Goal: Task Accomplishment & Management: Use online tool/utility

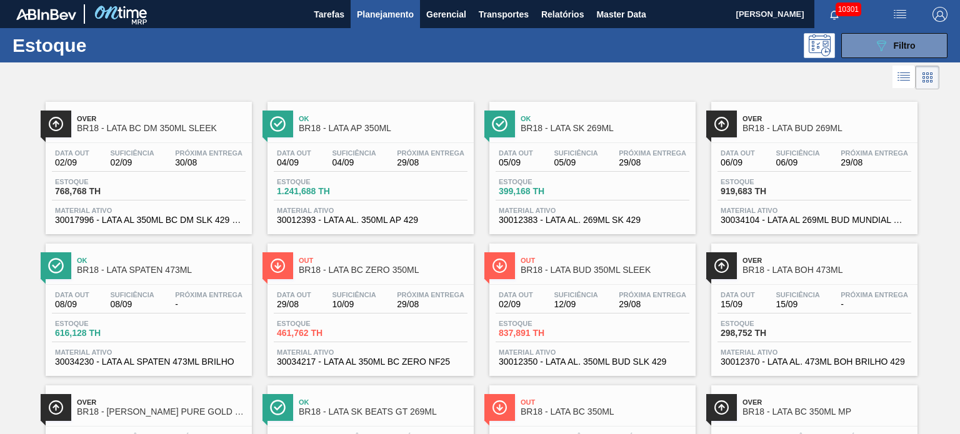
click at [881, 57] on div "Estoque 089F7B8B-B2A5-4AFE-B5C0-19BA573D28AC Filtro" at bounding box center [480, 45] width 960 height 34
click at [882, 51] on icon "089F7B8B-B2A5-4AFE-B5C0-19BA573D28AC" at bounding box center [881, 45] width 15 height 15
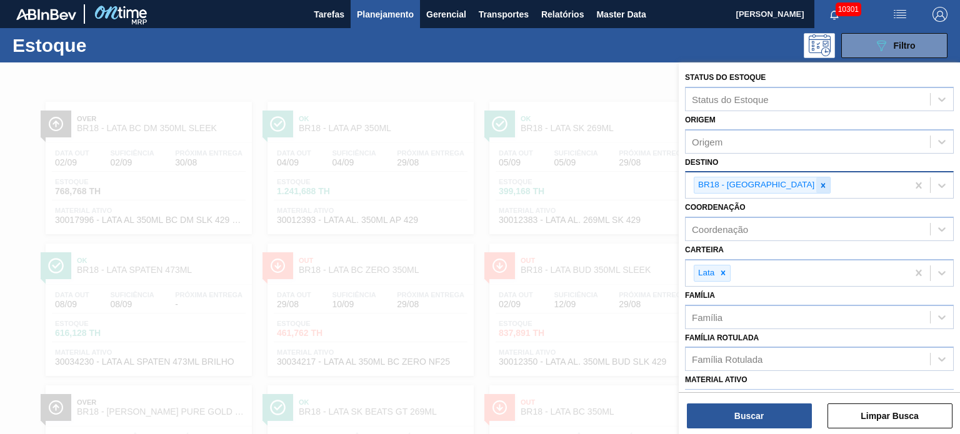
click at [819, 185] on icon at bounding box center [823, 185] width 9 height 9
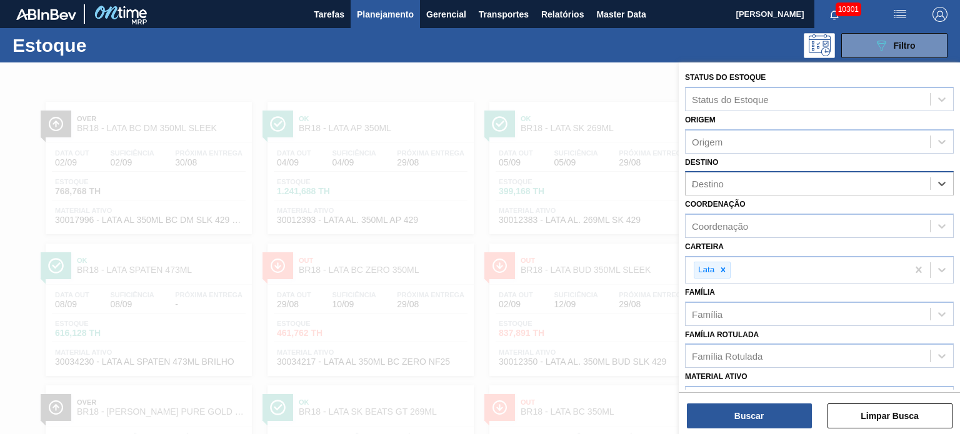
type input "aq"
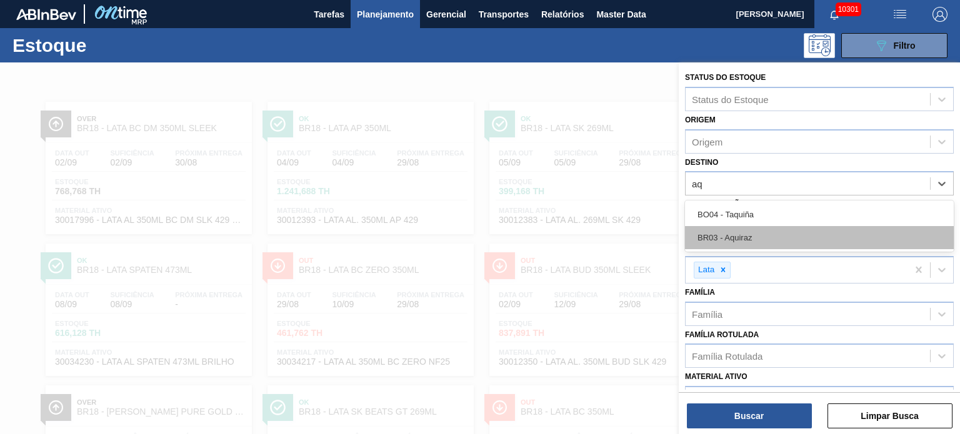
click at [745, 229] on div "BR03 - Aquiraz" at bounding box center [819, 237] width 269 height 23
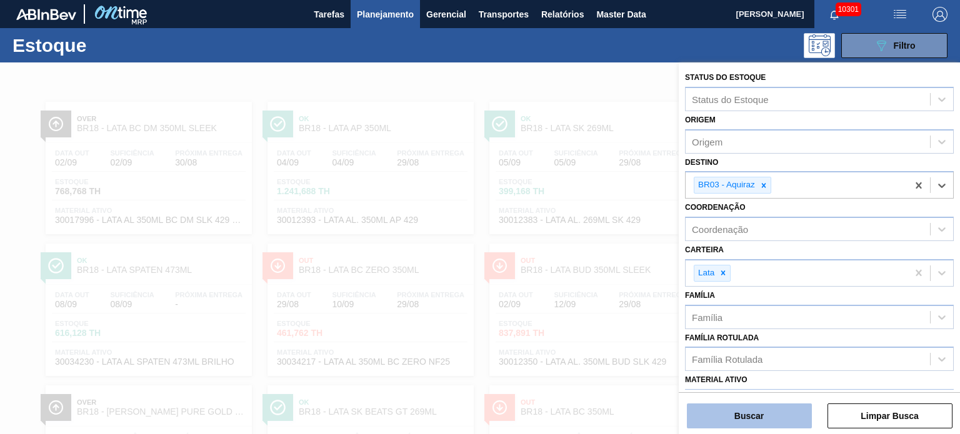
click at [742, 409] on button "Buscar" at bounding box center [749, 416] width 125 height 25
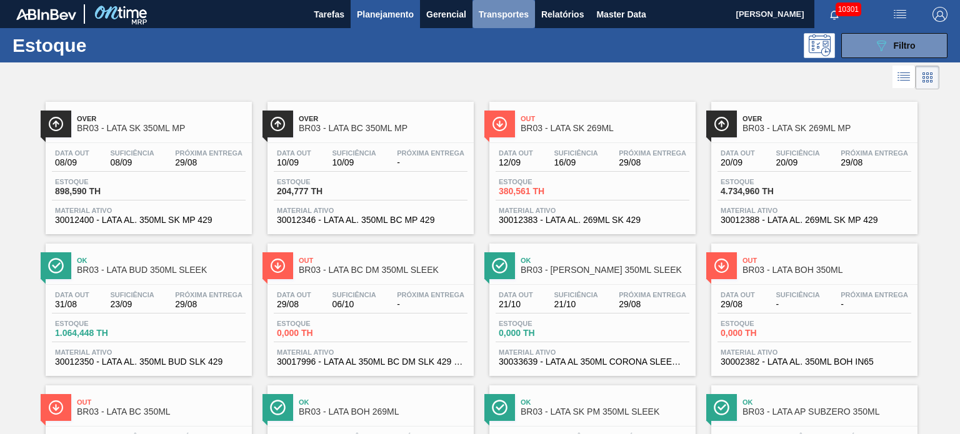
click at [492, 21] on span "Transportes" at bounding box center [504, 14] width 50 height 15
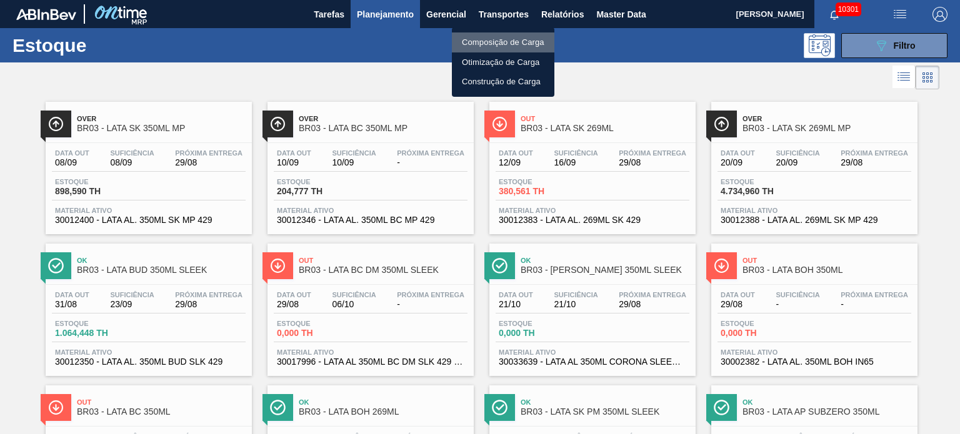
click at [482, 42] on li "Composição de Carga" at bounding box center [503, 42] width 102 height 20
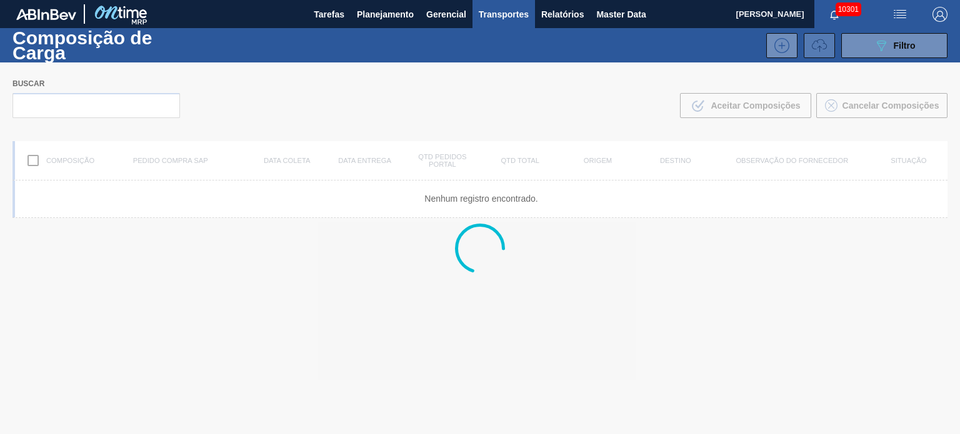
click at [822, 44] on icon at bounding box center [819, 45] width 15 height 15
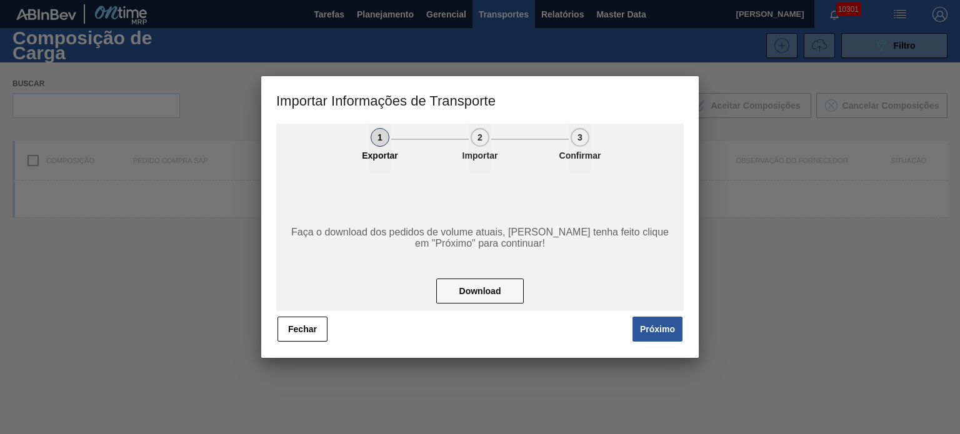
click at [665, 346] on div "1 Exportar 2 Importar 3 Confirmar Faça o download dos pedidos de volume atuais,…" at bounding box center [479, 241] width 437 height 234
click at [664, 334] on button "Próximo" at bounding box center [657, 329] width 50 height 25
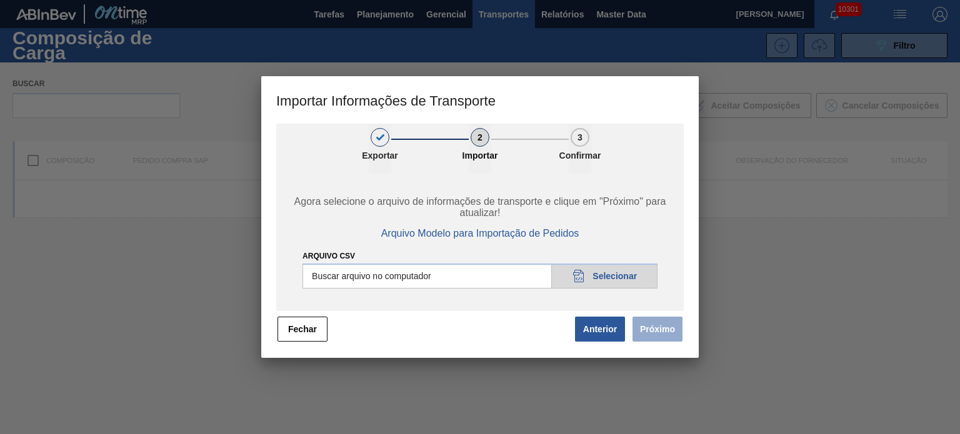
click at [634, 286] on input "Arquivo CSV" at bounding box center [479, 276] width 355 height 25
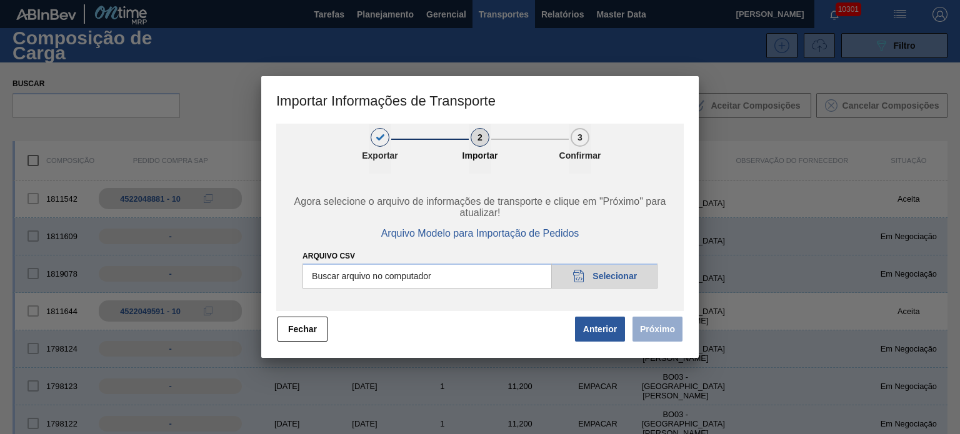
type input "C:\fakepath\IMP.csv"
click at [634, 327] on button "Próximo" at bounding box center [657, 329] width 50 height 25
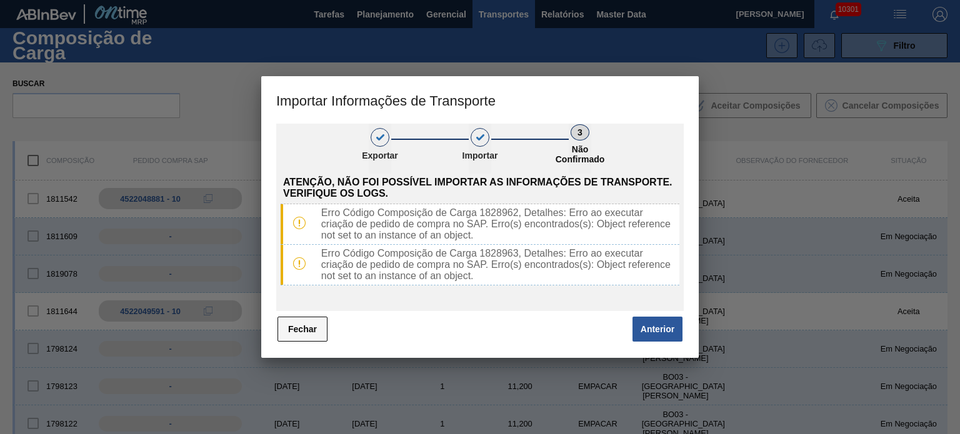
click at [315, 337] on button "Fechar" at bounding box center [302, 329] width 50 height 25
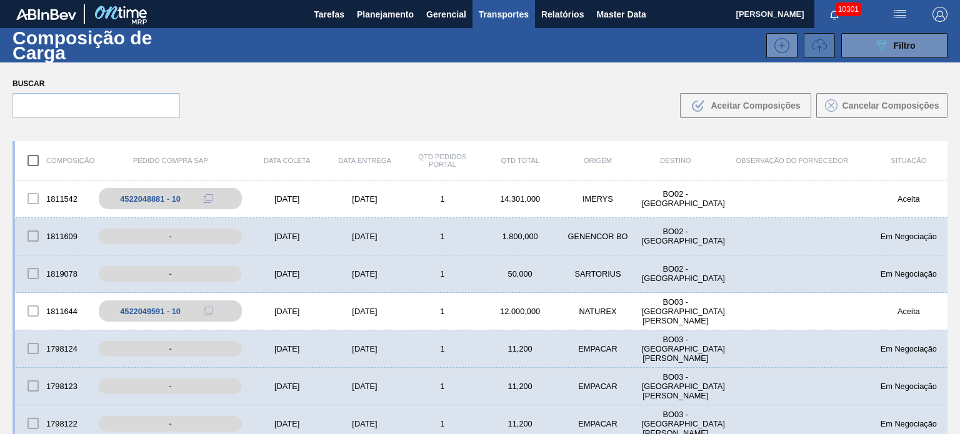
click at [825, 49] on icon at bounding box center [819, 45] width 15 height 15
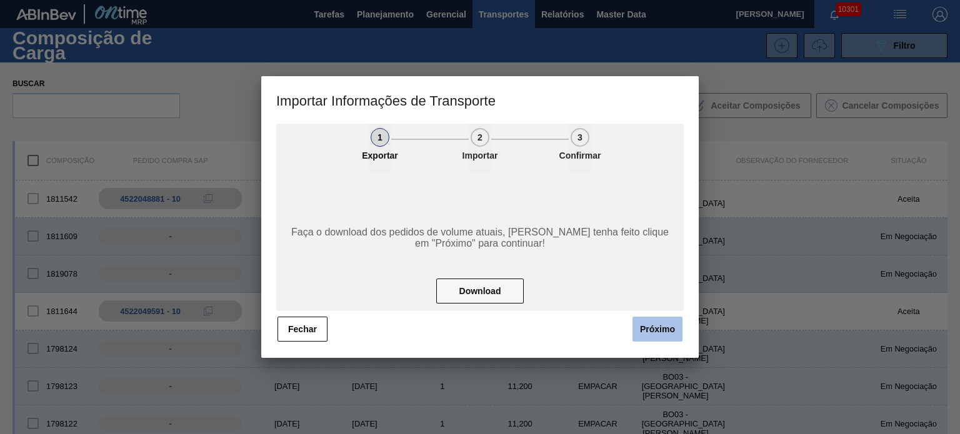
click at [667, 327] on button "Próximo" at bounding box center [657, 329] width 50 height 25
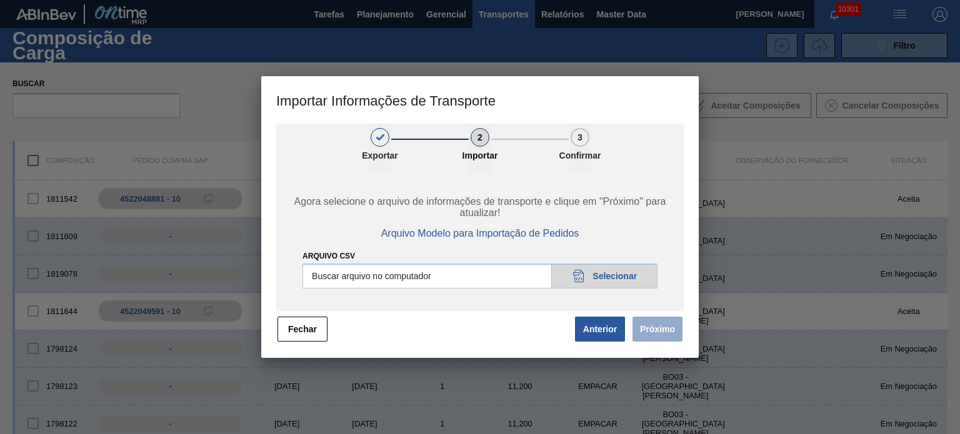
click at [609, 277] on input "Arquivo CSV" at bounding box center [479, 276] width 355 height 25
type input "C:\fakepath\IMP.csv"
click at [648, 327] on button "Próximo" at bounding box center [657, 329] width 50 height 25
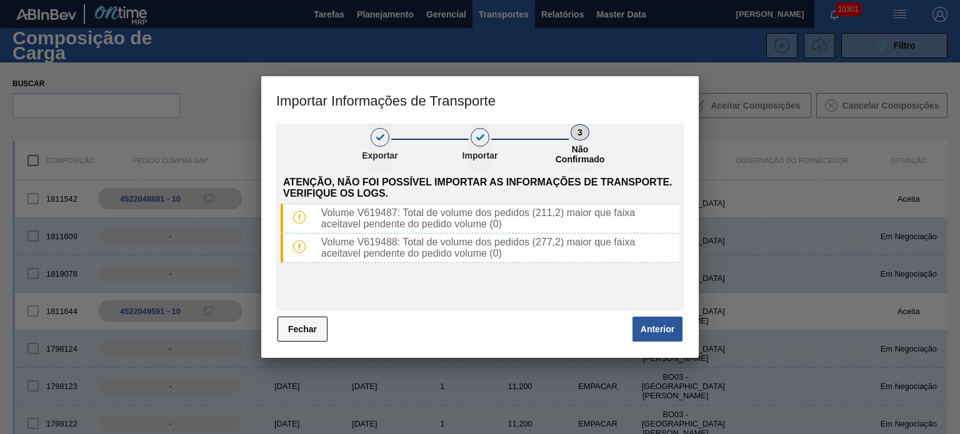
click at [301, 337] on button "Fechar" at bounding box center [302, 329] width 50 height 25
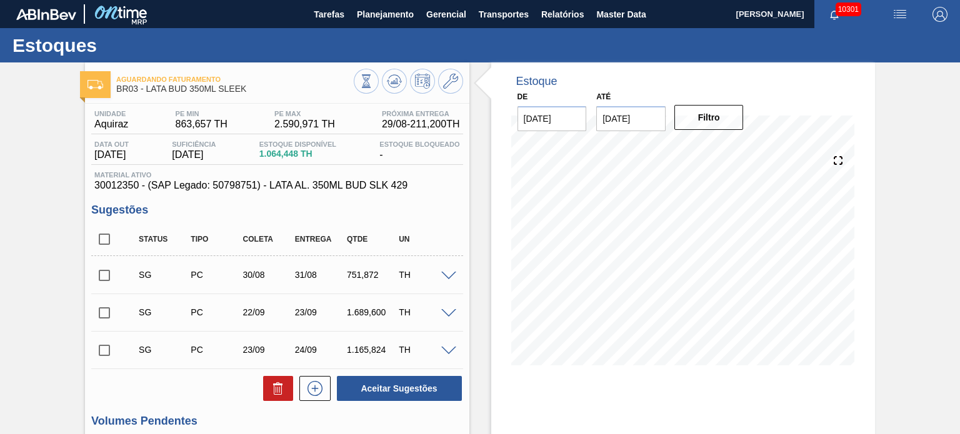
click at [450, 267] on div "SG PC 30/08 31/08 751,872 TH" at bounding box center [276, 274] width 371 height 31
click at [450, 276] on span at bounding box center [448, 276] width 15 height 9
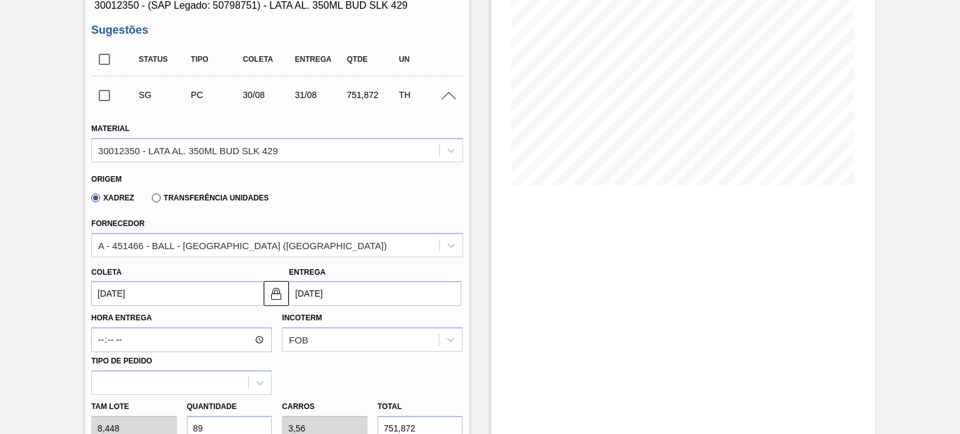
scroll to position [187, 0]
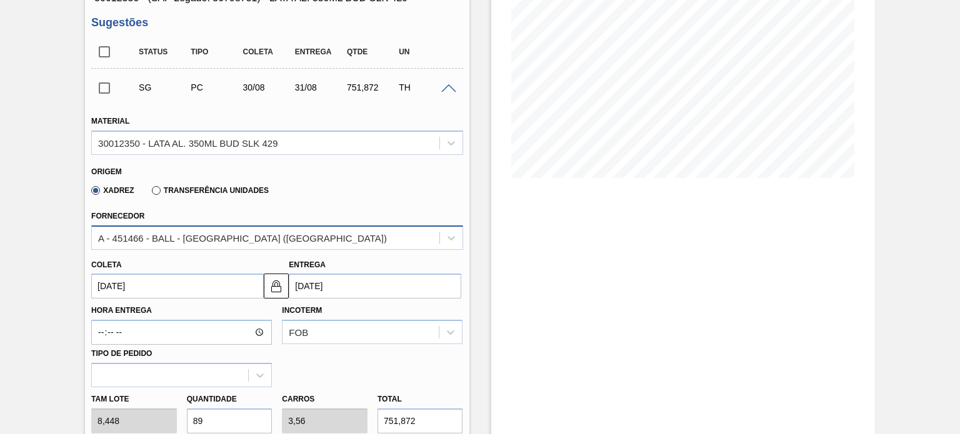
click at [206, 239] on div "A - 451466 - BALL - RECIFE (PE)" at bounding box center [242, 237] width 289 height 11
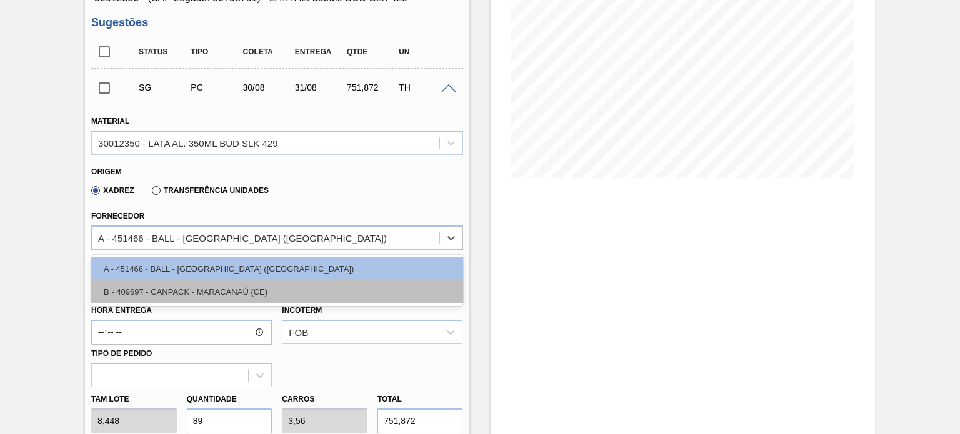
click at [202, 291] on div "B - 409697 - CANPACK - MARACANAÚ (CE)" at bounding box center [276, 292] width 371 height 23
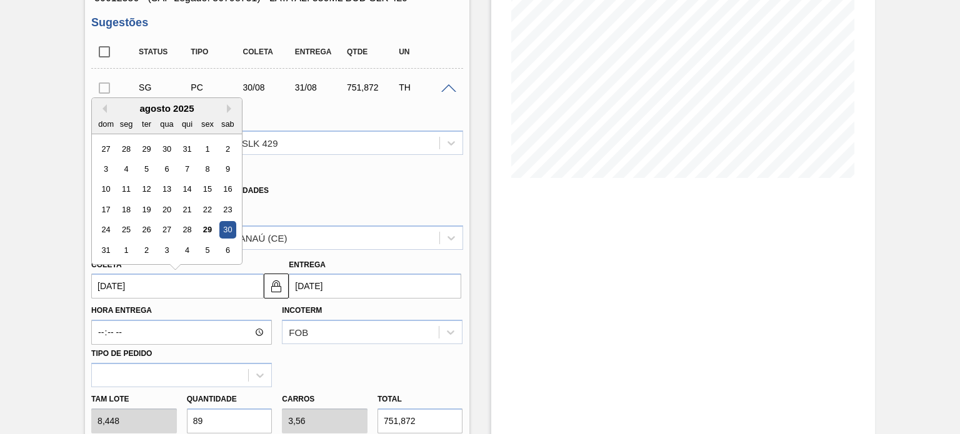
click at [184, 286] on input "[DATE]" at bounding box center [177, 286] width 172 height 25
click at [206, 228] on div "29" at bounding box center [207, 230] width 17 height 17
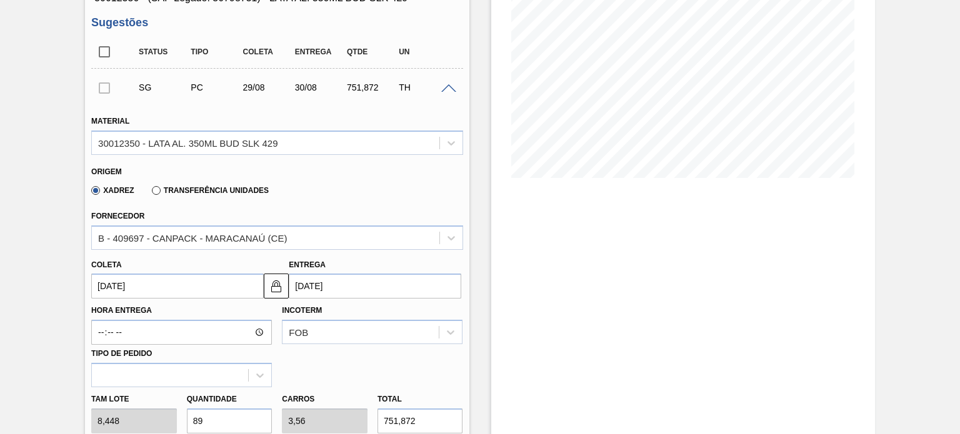
type input "[DATE]"
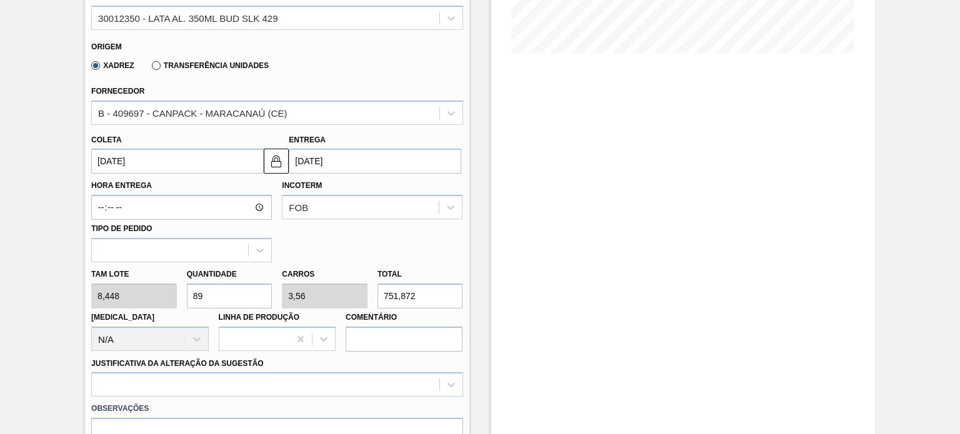
click at [127, 301] on div "Tam lote 8,448 Quantidade 89 Carros 3,56 Total 751,872 Doca N/A Linha de Produç…" at bounding box center [276, 306] width 381 height 89
type input "2"
type input "0,08"
type input "16,896"
type input "25"
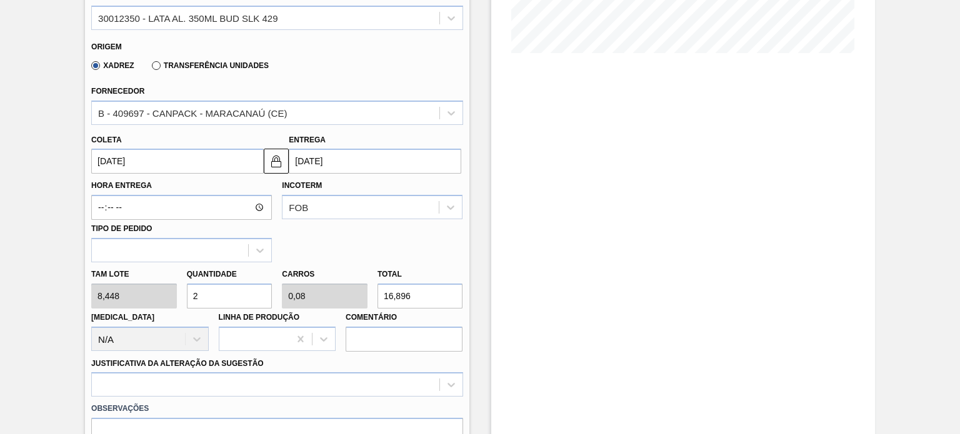
type input "1"
type input "211,2"
type input "25"
click at [195, 384] on div at bounding box center [276, 384] width 371 height 24
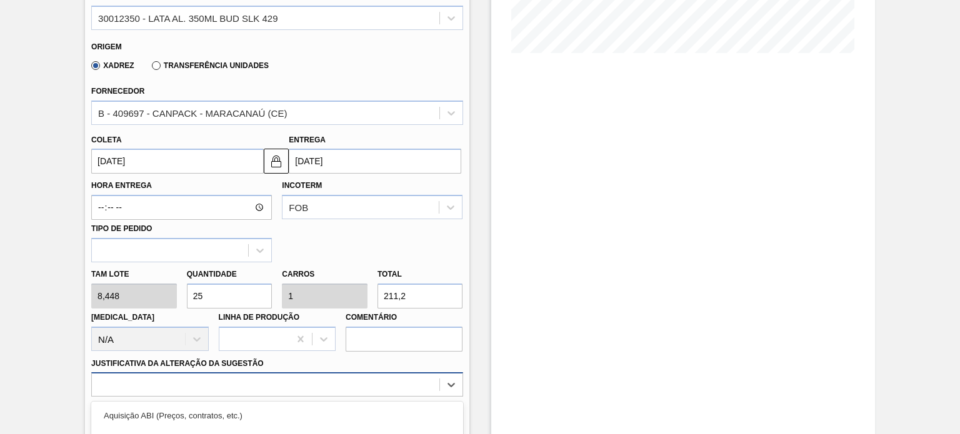
scroll to position [471, 0]
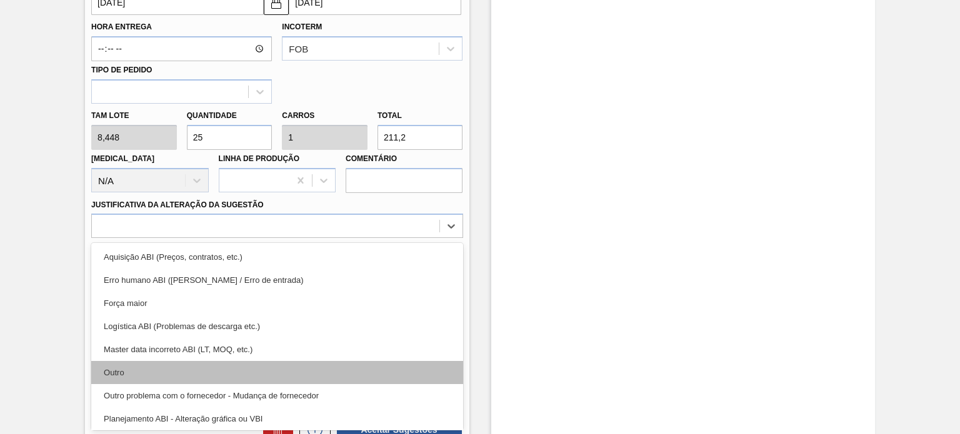
click at [195, 376] on div "Outro" at bounding box center [276, 372] width 371 height 23
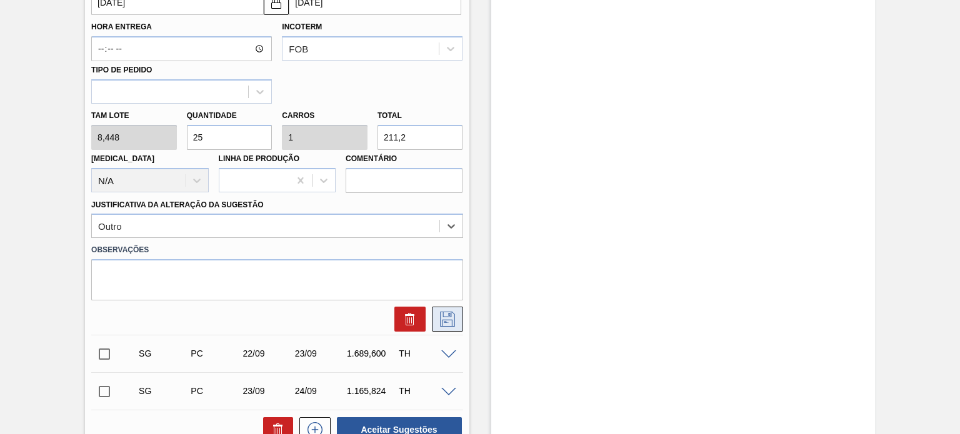
click at [439, 319] on icon at bounding box center [447, 319] width 20 height 15
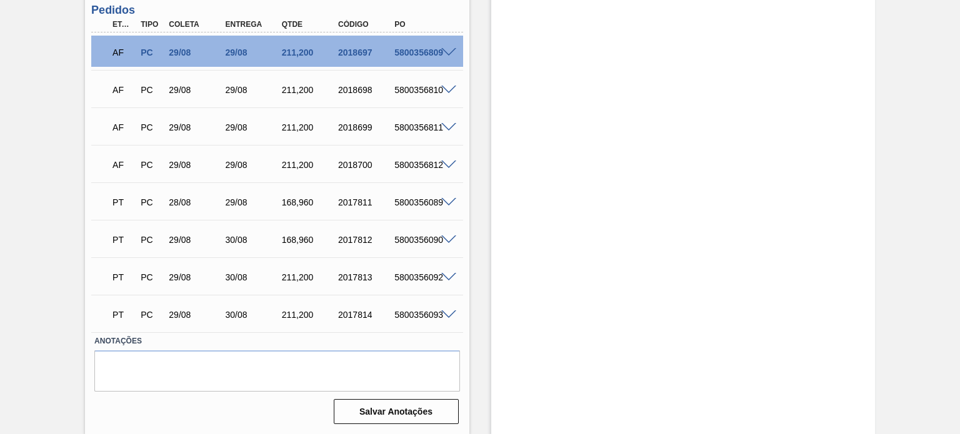
scroll to position [83, 0]
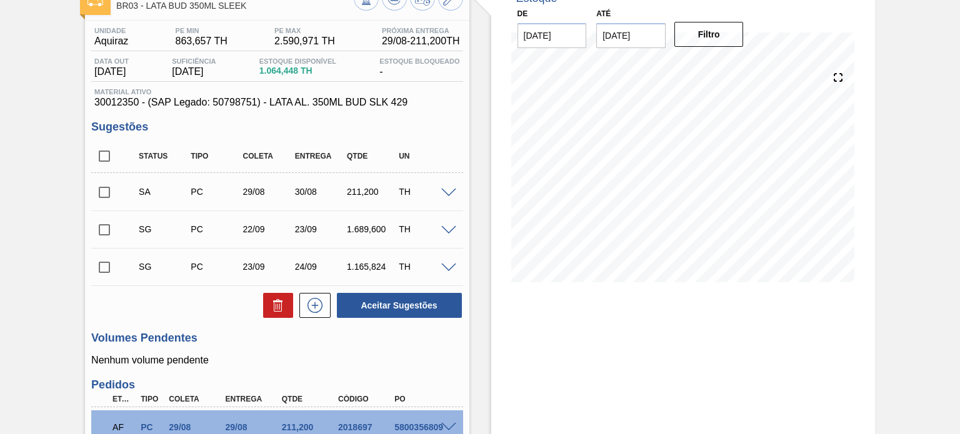
click at [102, 193] on input "checkbox" at bounding box center [104, 192] width 26 height 26
click at [414, 308] on button "Aceitar Sugestões" at bounding box center [399, 305] width 125 height 25
checkbox input "false"
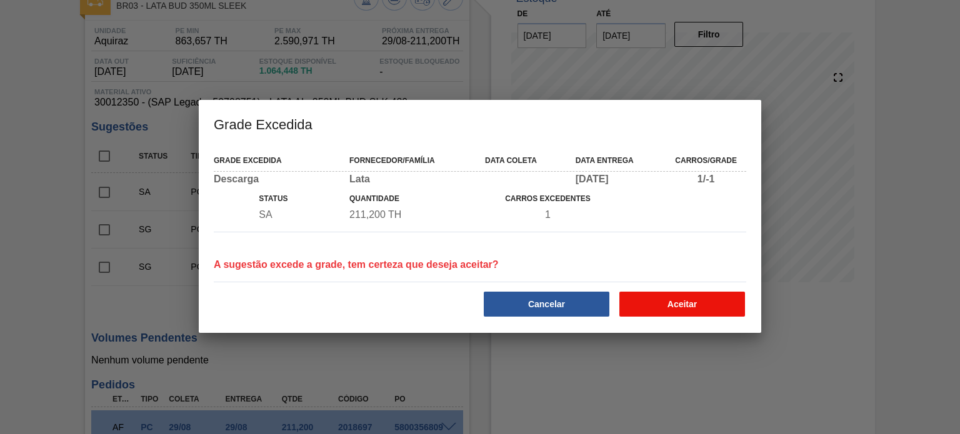
click at [665, 314] on button "Aceitar" at bounding box center [682, 304] width 126 height 25
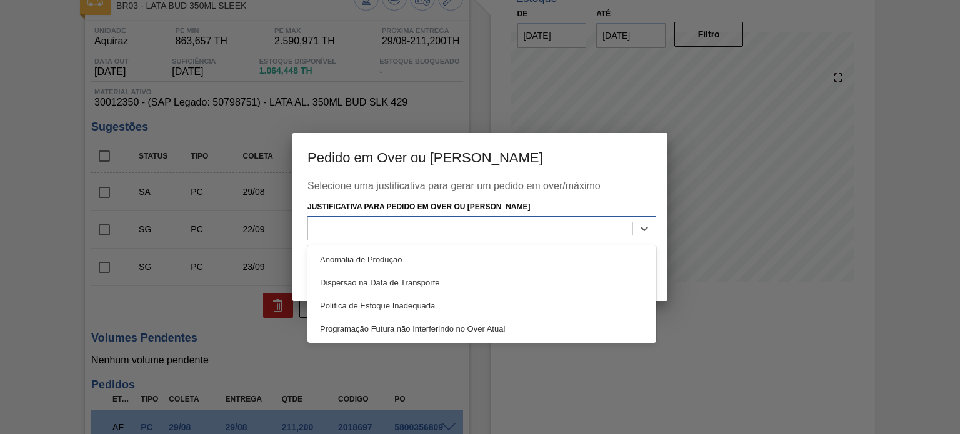
drag, startPoint x: 499, startPoint y: 229, endPoint x: 486, endPoint y: 235, distance: 13.7
click at [499, 229] on div at bounding box center [470, 228] width 324 height 18
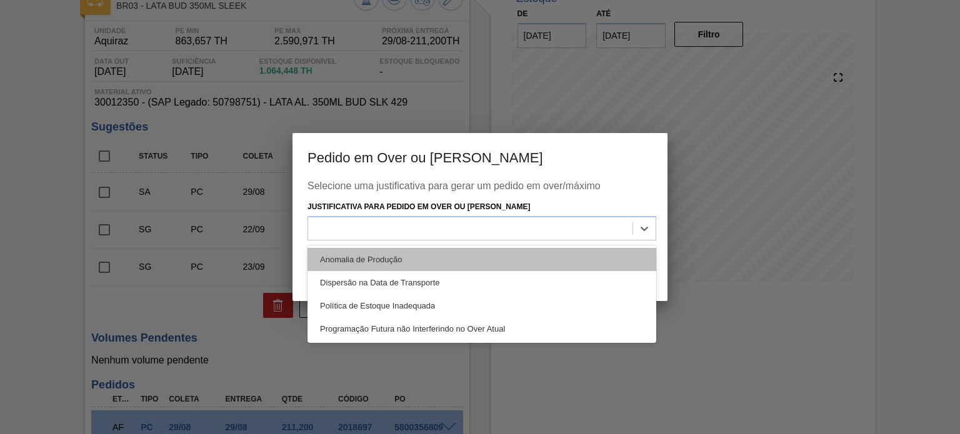
click at [463, 250] on div "Anomalia de Produção" at bounding box center [481, 259] width 349 height 23
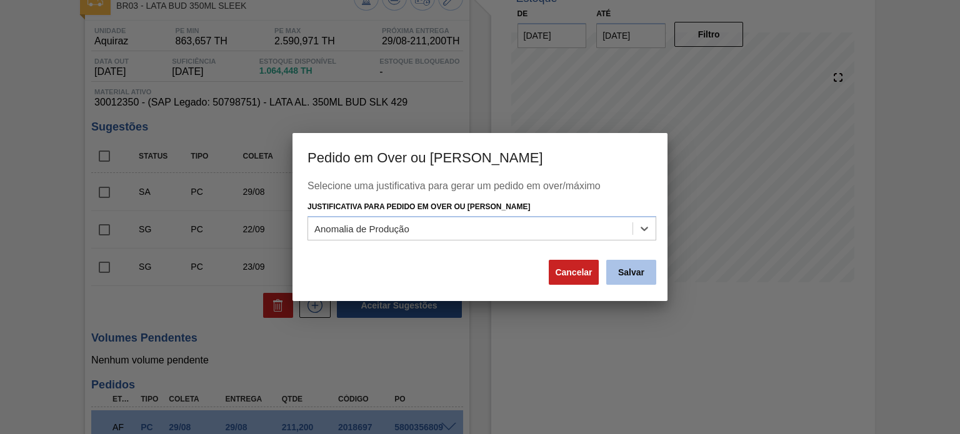
click at [619, 274] on button "Salvar" at bounding box center [631, 272] width 50 height 25
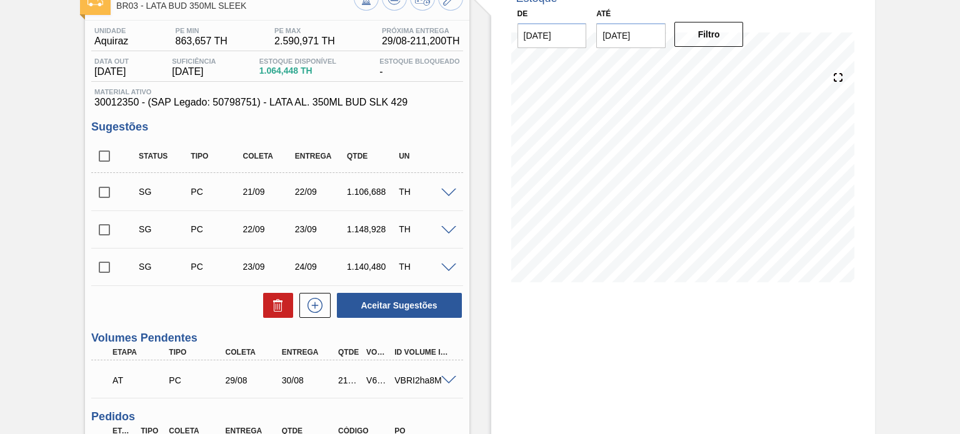
click at [367, 380] on div "V619487" at bounding box center [377, 381] width 28 height 10
copy div "V619487"
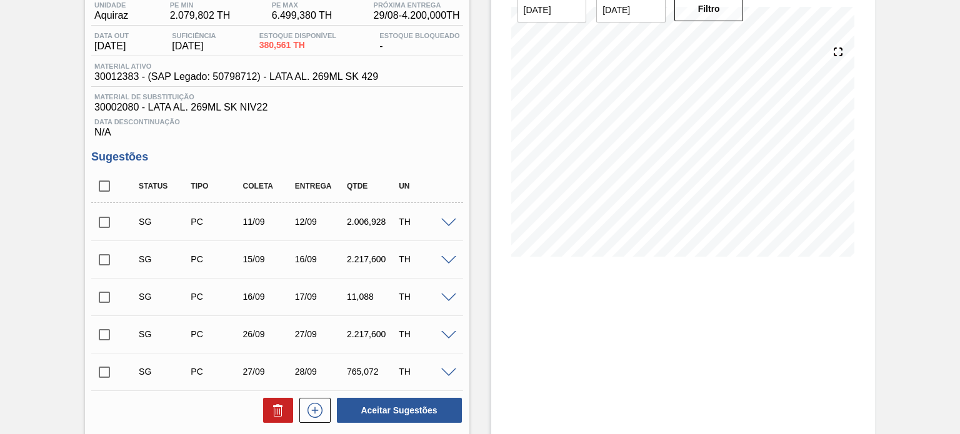
scroll to position [187, 0]
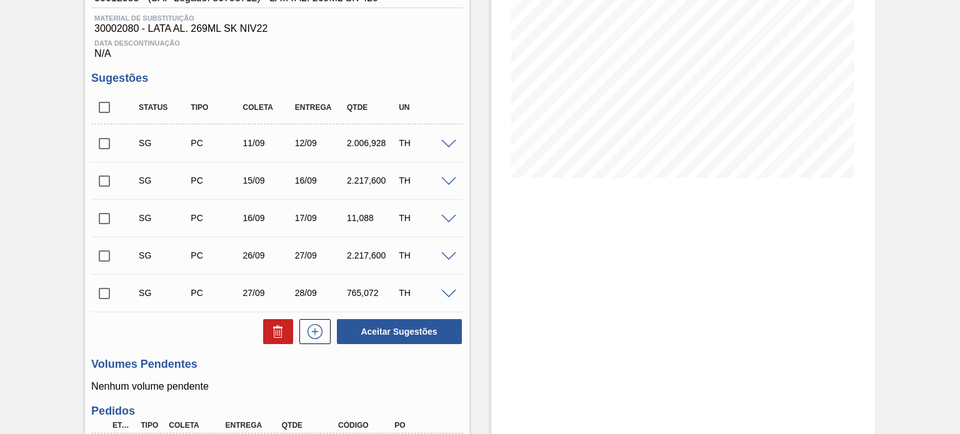
click at [445, 143] on span at bounding box center [448, 144] width 15 height 9
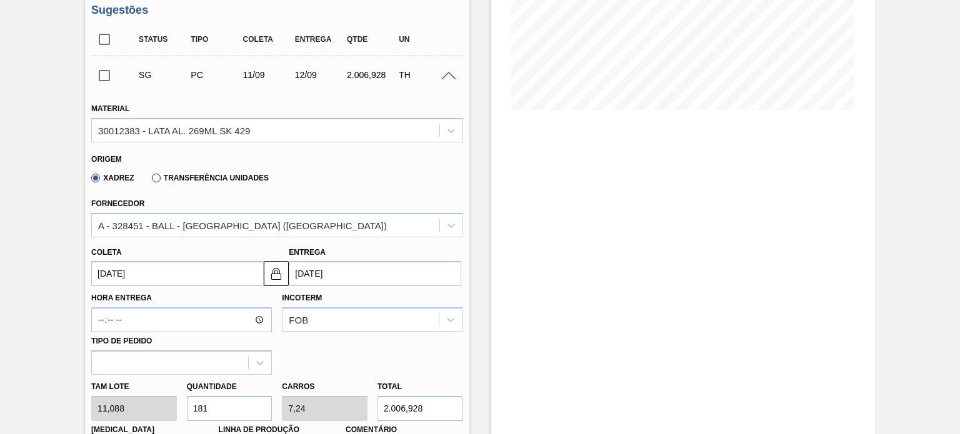
scroll to position [375, 0]
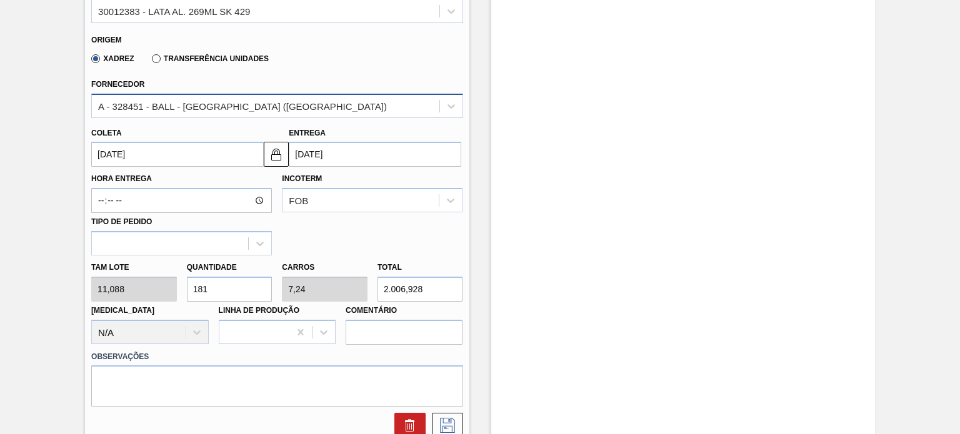
click at [230, 106] on div "A - 328451 - BALL - [GEOGRAPHIC_DATA] ([GEOGRAPHIC_DATA])" at bounding box center [242, 106] width 289 height 11
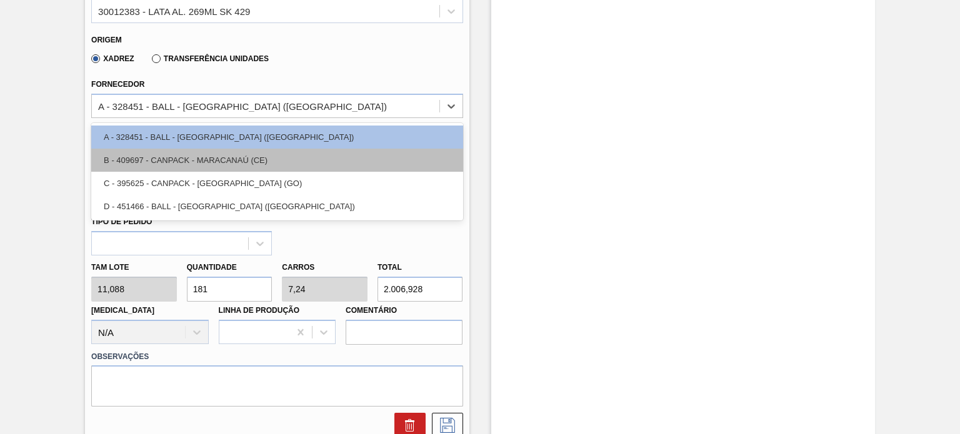
click at [226, 154] on div "B - 409697 - CANPACK - MARACANAÚ (CE)" at bounding box center [276, 160] width 371 height 23
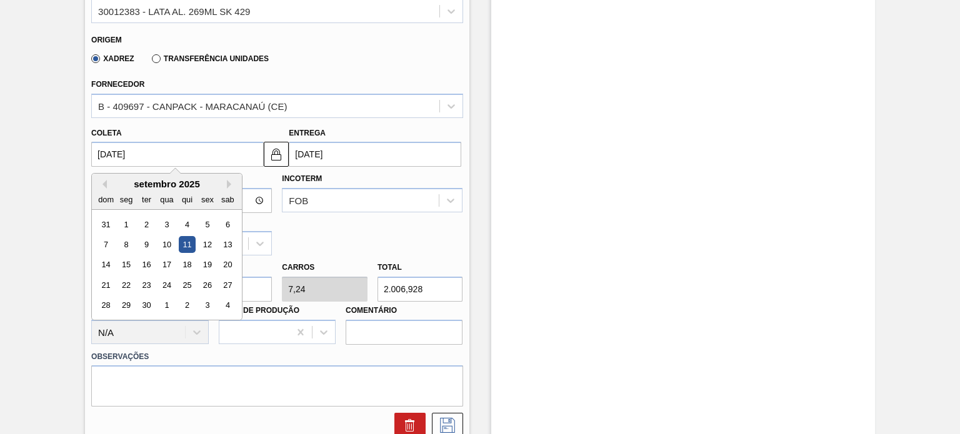
click at [201, 149] on input "[DATE]" at bounding box center [177, 154] width 172 height 25
click at [104, 183] on button "Previous Month" at bounding box center [102, 184] width 9 height 9
click at [209, 309] on div "29" at bounding box center [207, 305] width 17 height 17
type input "[DATE]"
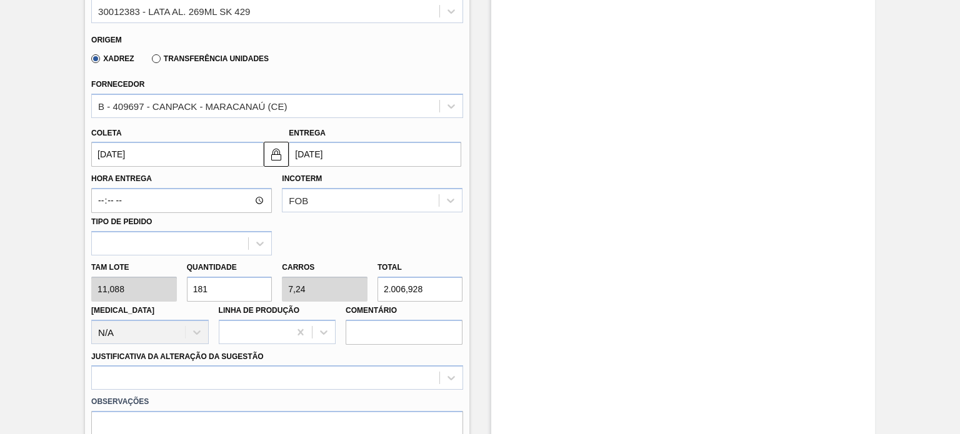
click at [147, 292] on div "Tam lote 11,088 Quantidade 181 Carros 7,24 Total 2.006,928 Doca N/A Linha de Pr…" at bounding box center [276, 300] width 381 height 89
type input "2"
type input "0,08"
type input "22,176"
type input "25"
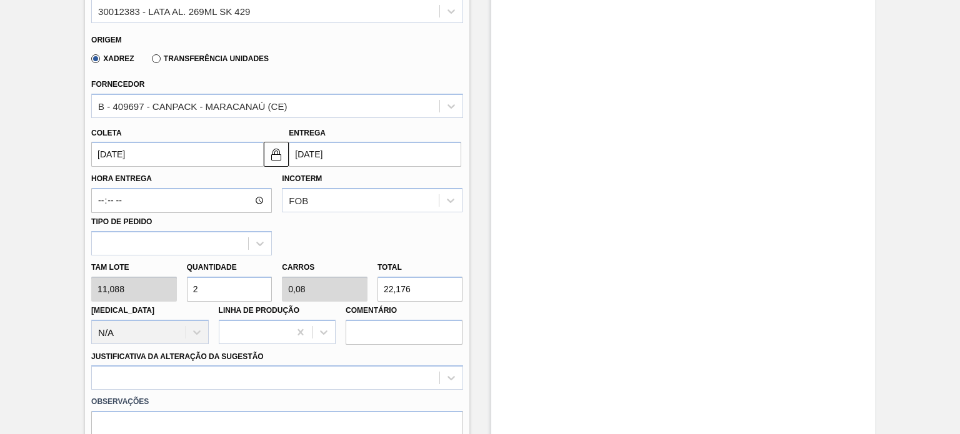
type input "1"
type input "277,2"
type input "25"
click at [179, 366] on div at bounding box center [276, 378] width 371 height 24
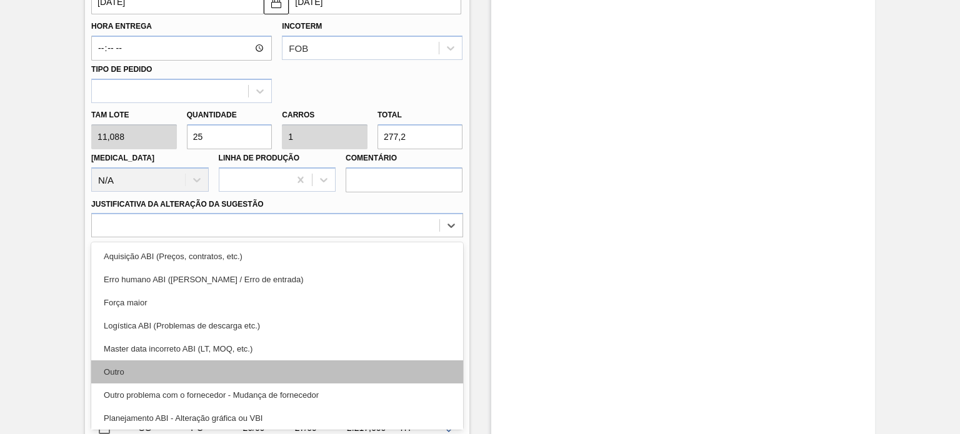
click at [178, 372] on div "Outro" at bounding box center [276, 372] width 371 height 23
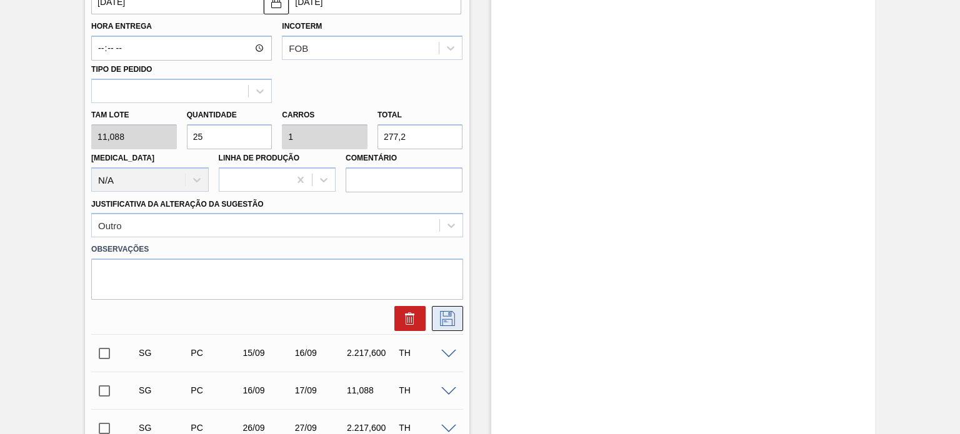
click at [437, 321] on icon at bounding box center [447, 318] width 20 height 15
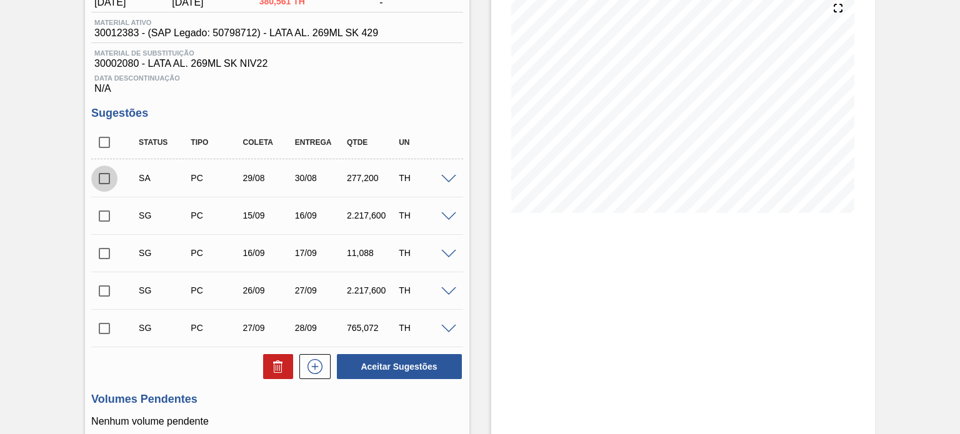
click at [102, 177] on input "checkbox" at bounding box center [104, 179] width 26 height 26
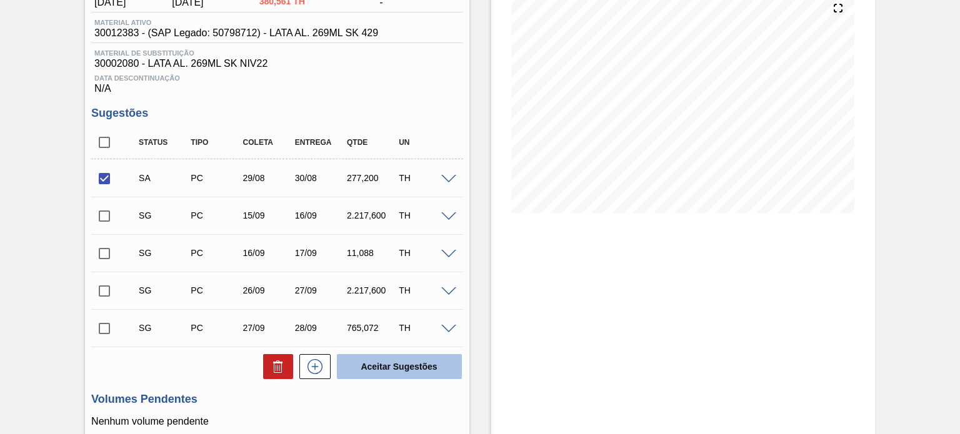
click at [379, 367] on button "Aceitar Sugestões" at bounding box center [399, 366] width 125 height 25
checkbox input "false"
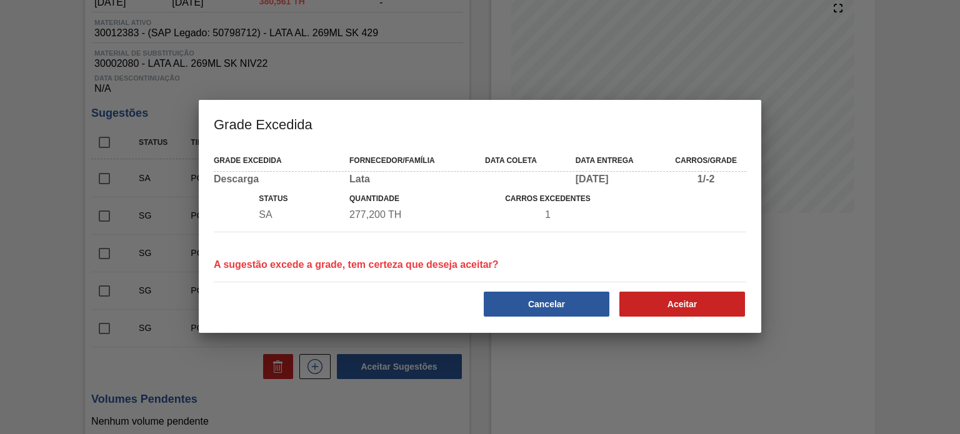
click at [694, 322] on div "Grade Excedida Fornecedor/Família Data coleta Data entrega Carros/Grade Descarg…" at bounding box center [480, 240] width 562 height 186
click at [694, 307] on button "Aceitar" at bounding box center [682, 304] width 126 height 25
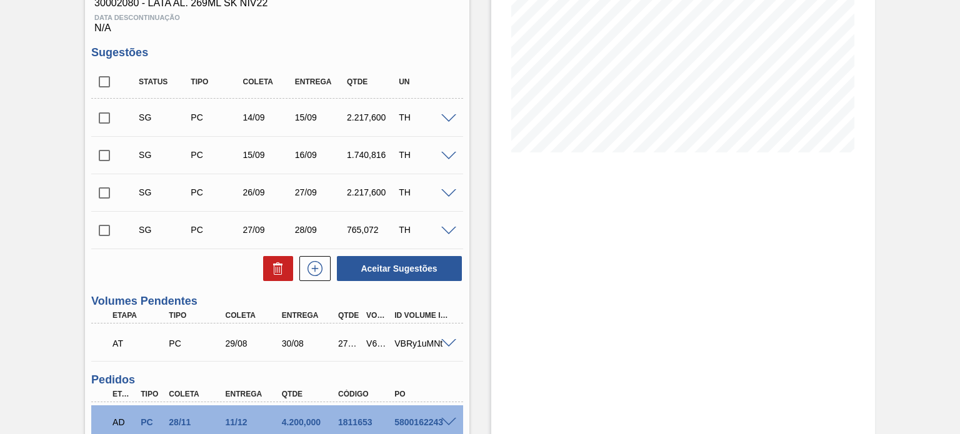
scroll to position [277, 0]
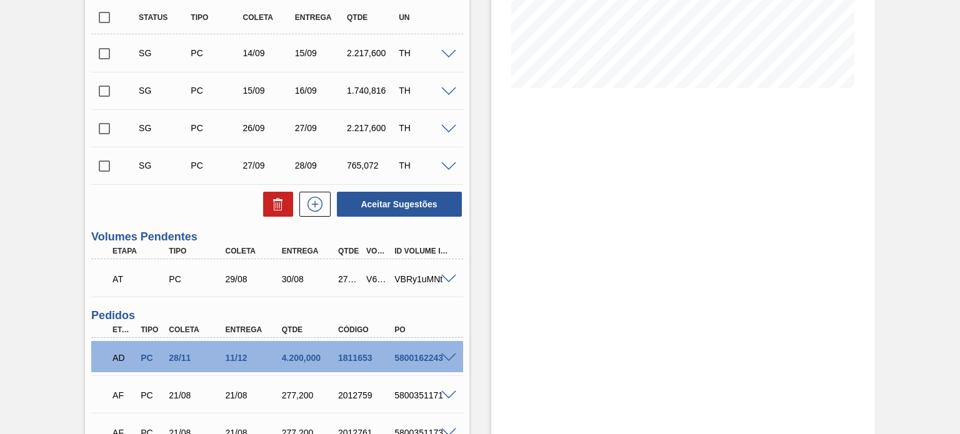
click at [364, 279] on div "V619488" at bounding box center [377, 279] width 28 height 10
click at [370, 277] on div "V619488" at bounding box center [377, 279] width 28 height 10
copy div "V619488"
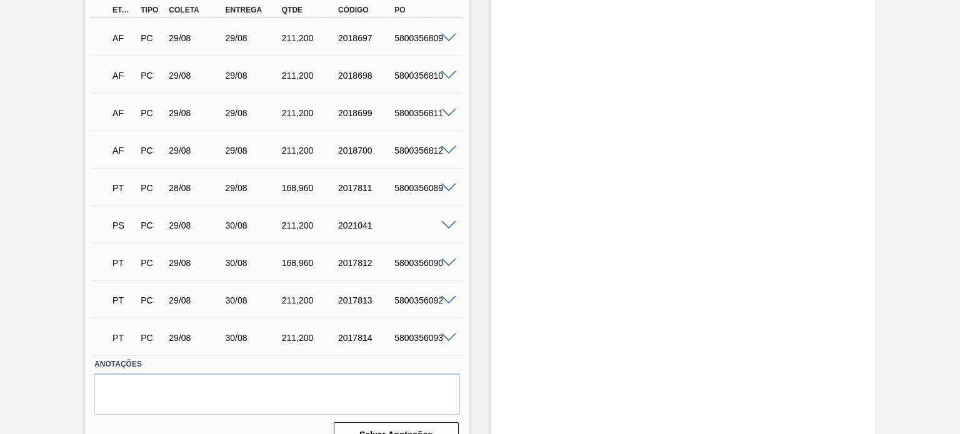
scroll to position [496, 0]
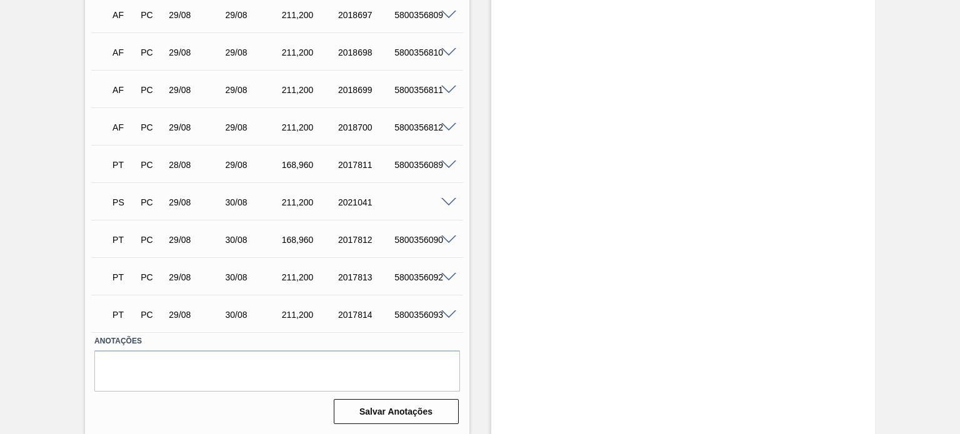
click at [446, 198] on span at bounding box center [448, 202] width 15 height 9
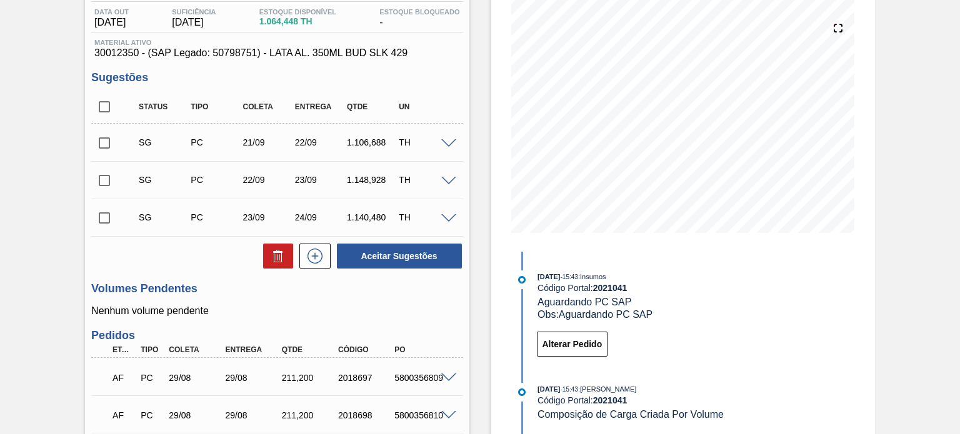
scroll to position [0, 0]
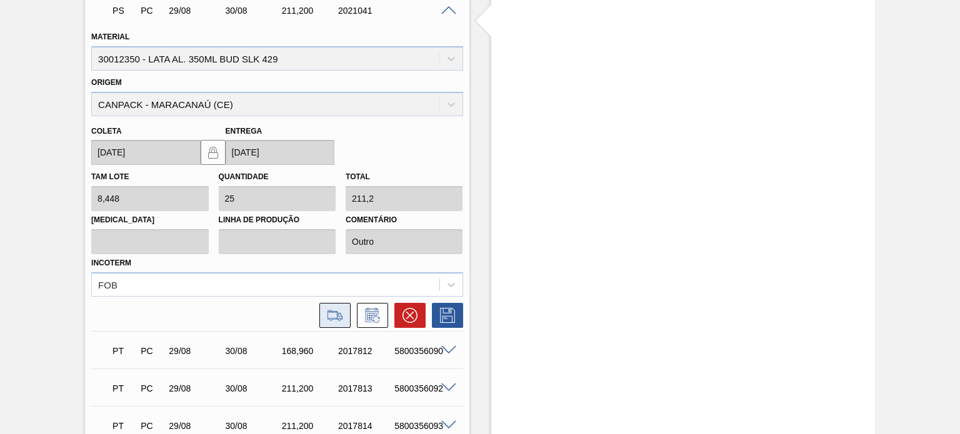
click at [332, 317] on icon at bounding box center [334, 314] width 15 height 9
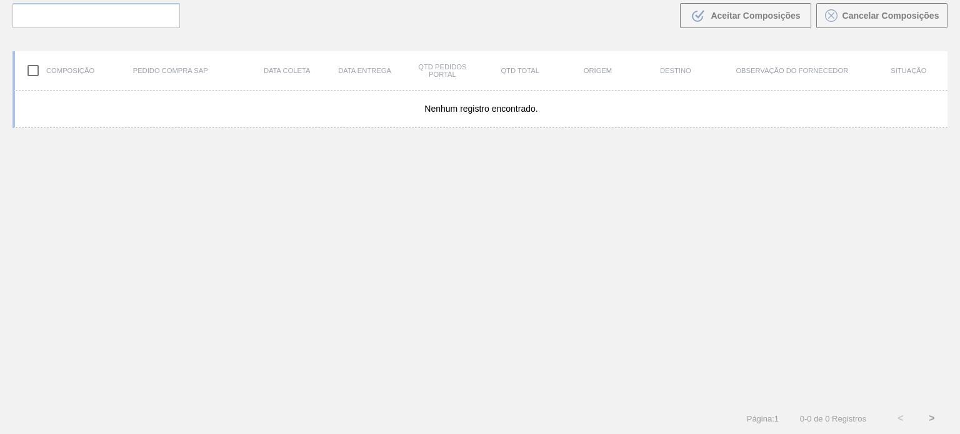
scroll to position [90, 0]
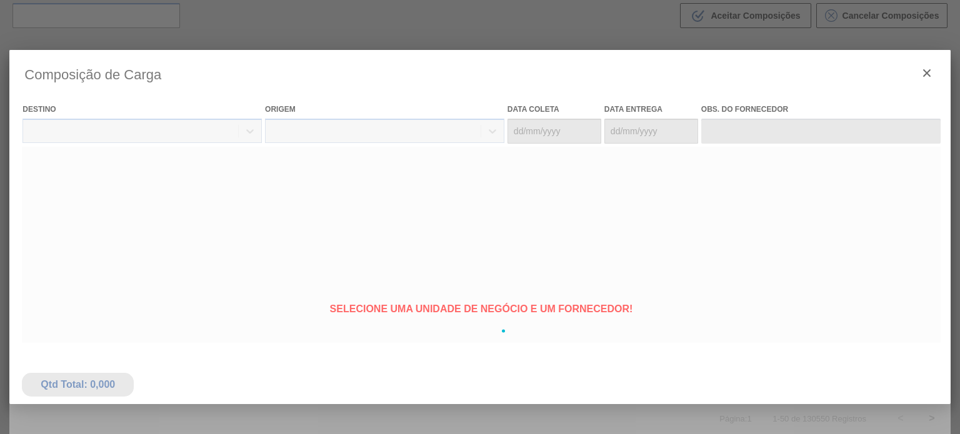
type coleta "[DATE]"
type entrega "[DATE]"
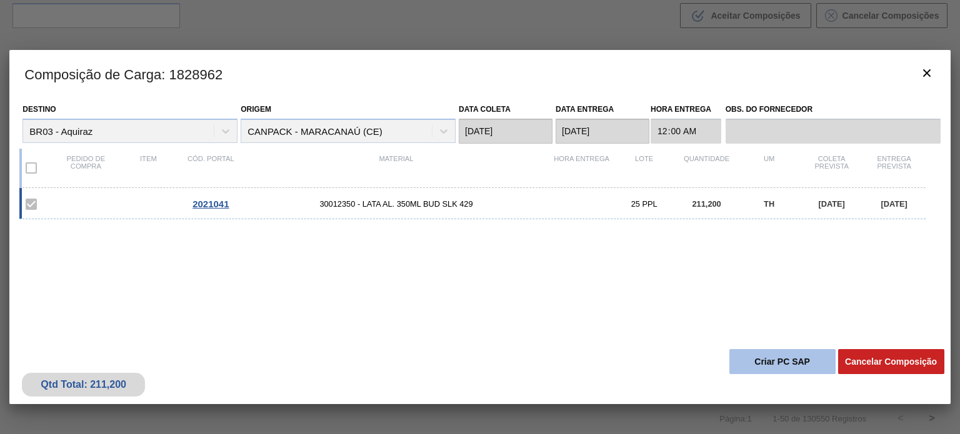
click at [784, 354] on button "Criar PC SAP" at bounding box center [782, 361] width 106 height 25
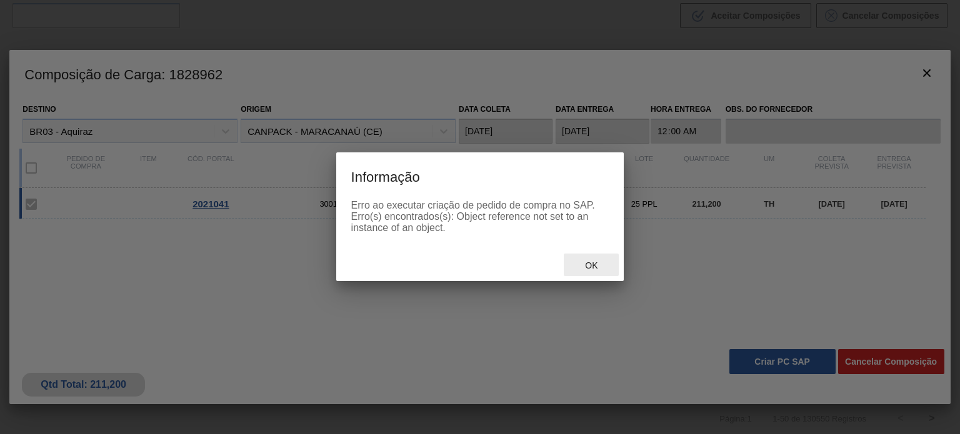
click at [591, 265] on span "Ok" at bounding box center [591, 266] width 32 height 10
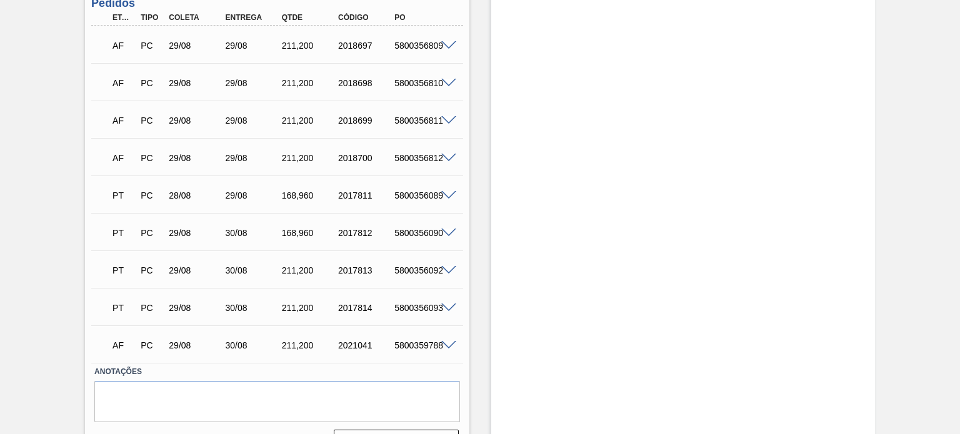
scroll to position [496, 0]
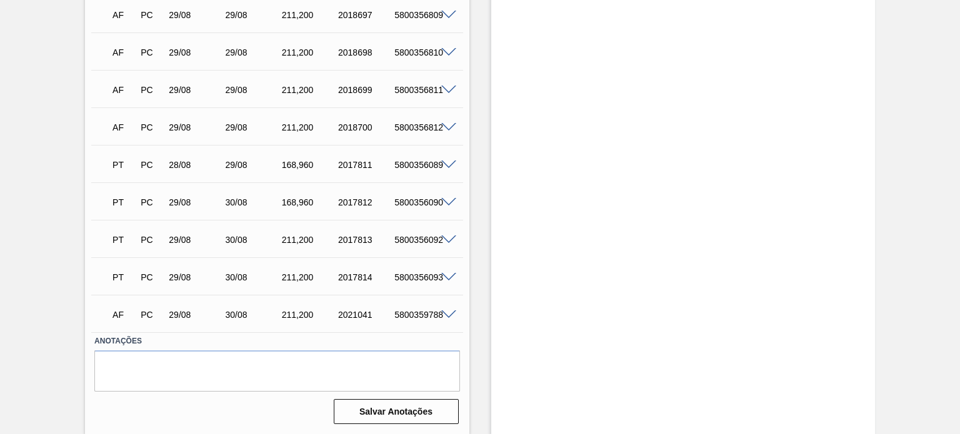
click at [416, 312] on div "5800359788" at bounding box center [422, 315] width 62 height 10
copy div "5800359788"
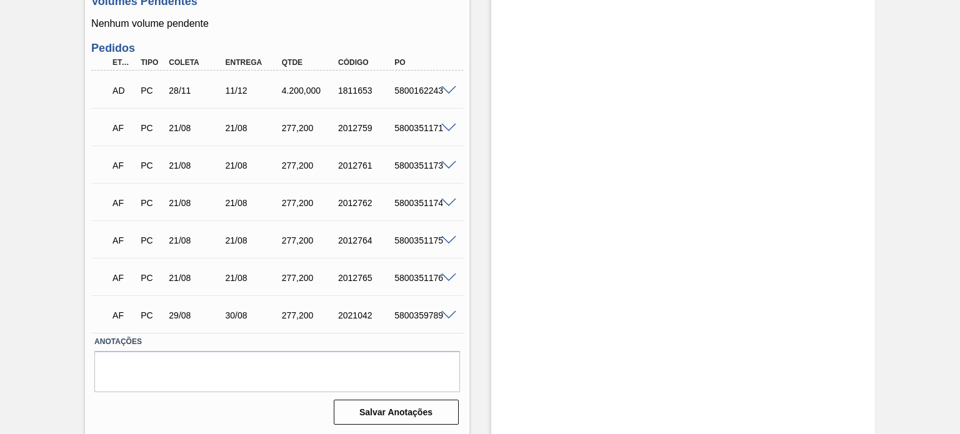
scroll to position [514, 0]
click at [416, 315] on div "5800359789" at bounding box center [422, 314] width 62 height 10
copy div "5800359789"
